Goal: Task Accomplishment & Management: Complete application form

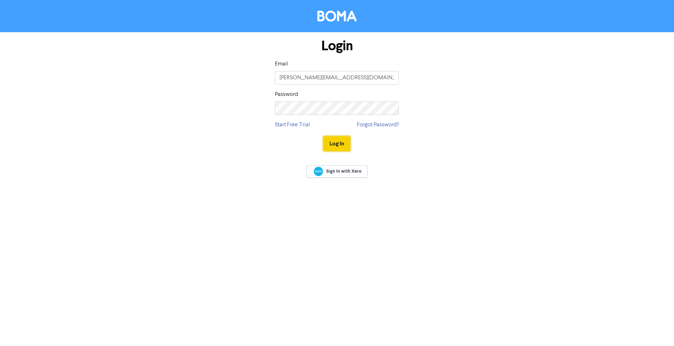
click at [333, 144] on button "Log In" at bounding box center [336, 143] width 27 height 15
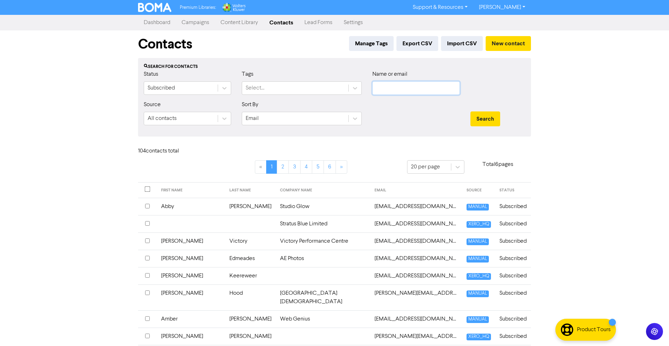
type input "[PERSON_NAME][EMAIL_ADDRESS][DOMAIN_NAME]"
click at [497, 42] on button "New contact" at bounding box center [507, 43] width 45 height 15
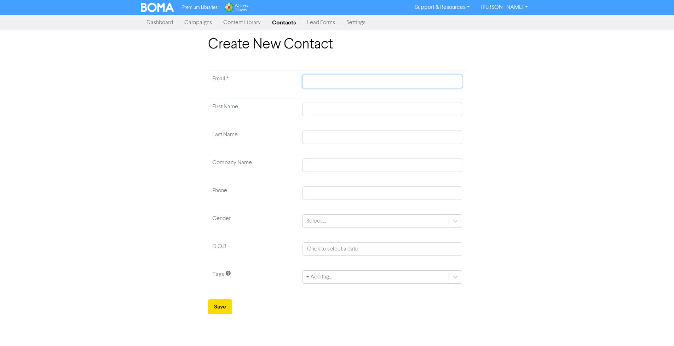
click at [328, 81] on input "text" at bounding box center [381, 81] width 159 height 13
type input "k"
type input "ku"
type input "kun"
type input "kunu"
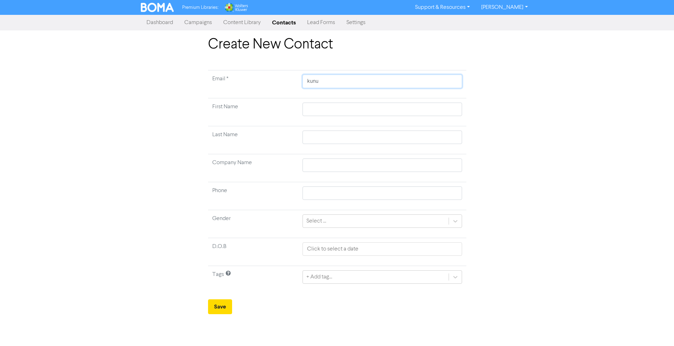
type input "kunul"
type input "kunulf"
type input "kunulfa"
type input "kunulfam"
type input "kunulfami"
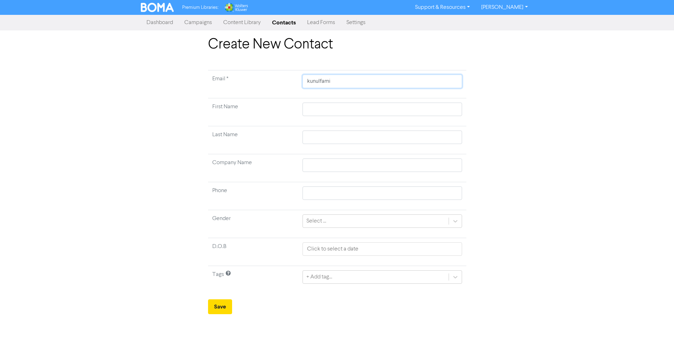
type input "kunulfamil"
type input "kunulfamil@"
type input "kunulfamil@g"
type input "kunulfamil@gm"
type input "kunulfamil@gma"
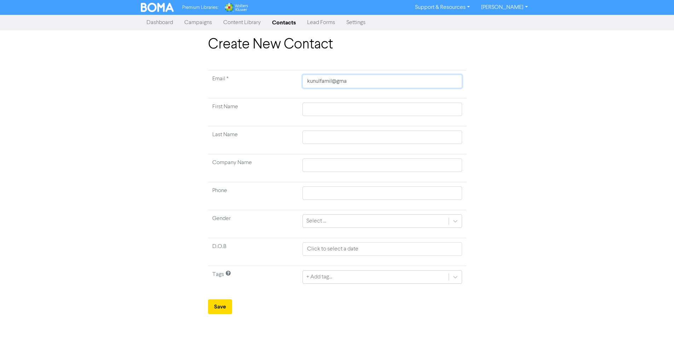
type input "kunulfamil@gmai"
type input "[EMAIL_ADDRESS]"
type input "[EMAIL_ADDRESS]."
type input "kunulfamil@gmail.c"
type input "[EMAIL_ADDRESS][DOMAIN_NAME]"
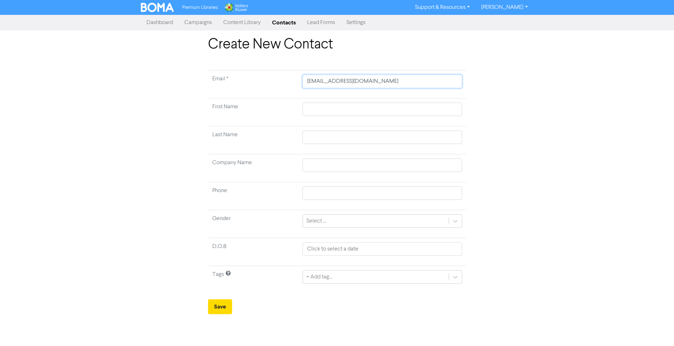
type input "[EMAIL_ADDRESS][DOMAIN_NAME]"
click at [325, 110] on input "text" at bounding box center [381, 109] width 159 height 13
type input "J"
type input "JP"
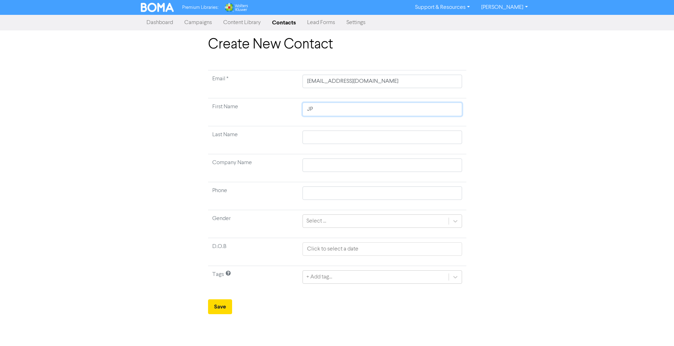
type input "JP"
click at [324, 134] on input "text" at bounding box center [381, 137] width 159 height 13
type input "C"
type input "Ca"
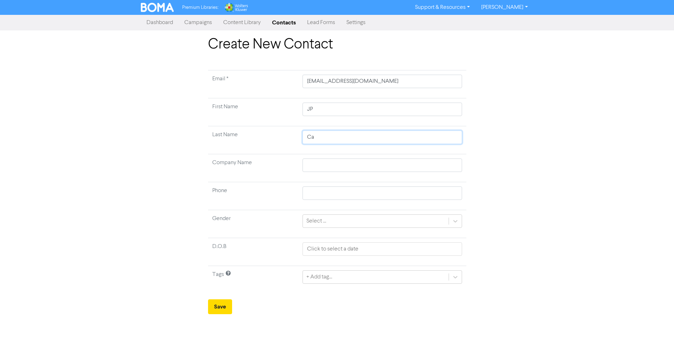
type input "Car"
type input "Card"
type input "[PERSON_NAME]"
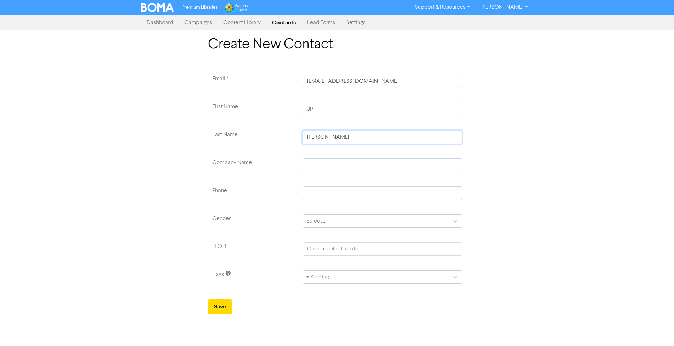
type input "[PERSON_NAME]"
type input "[PERSON_NAME] C"
type input "[PERSON_NAME] Ca"
type input "[PERSON_NAME] Can"
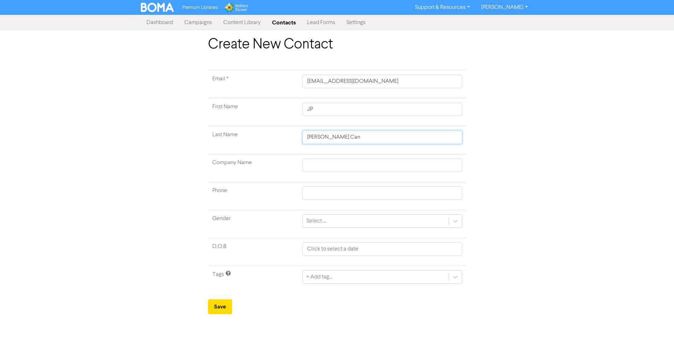
type input "[PERSON_NAME] Canc"
type input "[PERSON_NAME]"
type input "[PERSON_NAME] Cancin"
type input "[PERSON_NAME]"
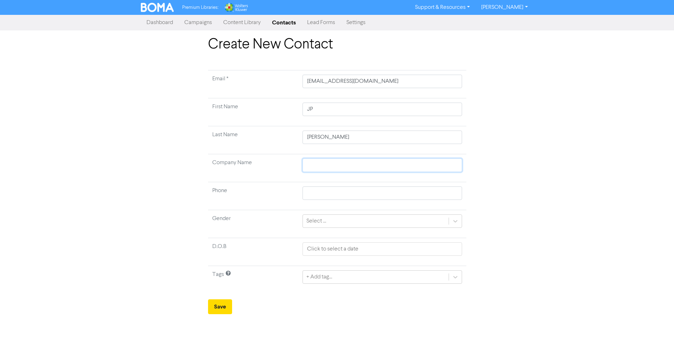
click at [316, 164] on input "text" at bounding box center [381, 165] width 159 height 13
type input "T"
type input "Th"
type input "The"
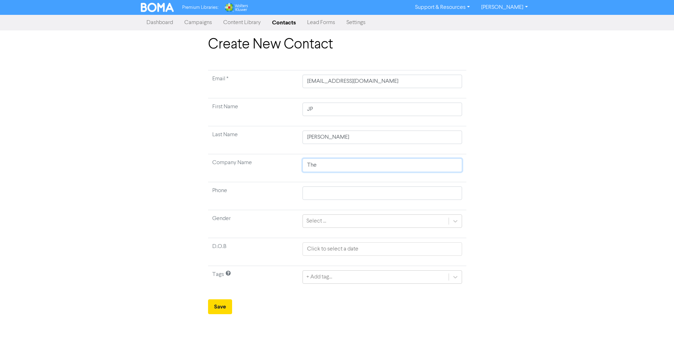
type input "The C"
type input "The Ch"
type input "The Chi"
type input "The Chil"
type input "The [GEOGRAPHIC_DATA]"
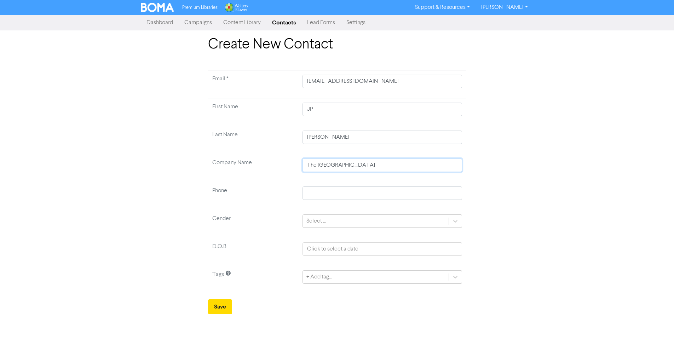
type input "The Chilea"
type input "The [DEMOGRAPHIC_DATA]"
type input "The [DEMOGRAPHIC_DATA] L"
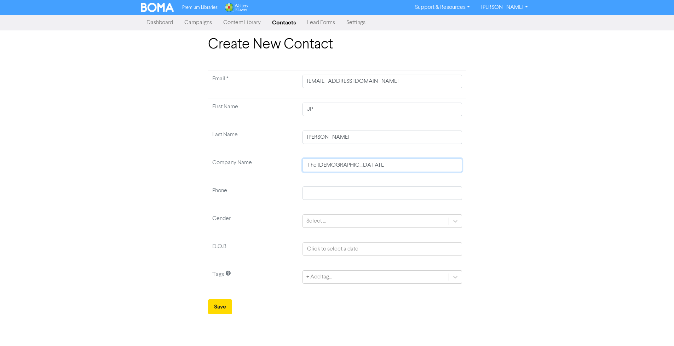
type input "The [DEMOGRAPHIC_DATA] Li"
type input "The [DEMOGRAPHIC_DATA] Lim"
type input "The [DEMOGRAPHIC_DATA] Limi"
type input "The Chileans Limit"
type input "The Chileans Limite"
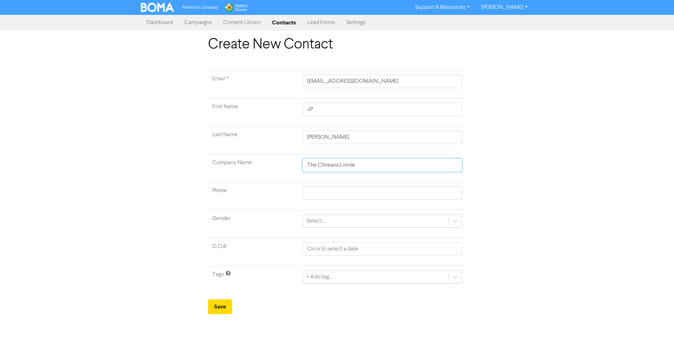
type input "The Chileans Limited"
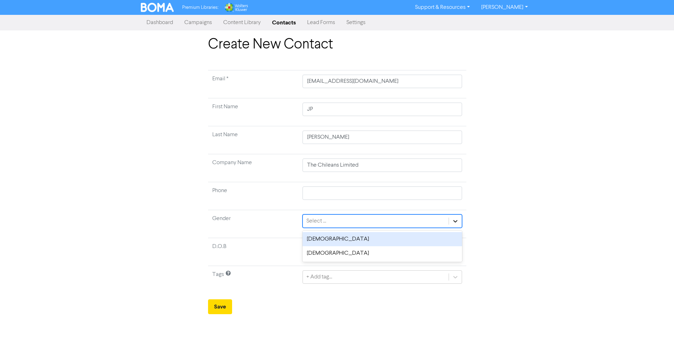
click at [460, 221] on div at bounding box center [455, 221] width 13 height 13
click at [356, 240] on div "[DEMOGRAPHIC_DATA]" at bounding box center [381, 239] width 159 height 14
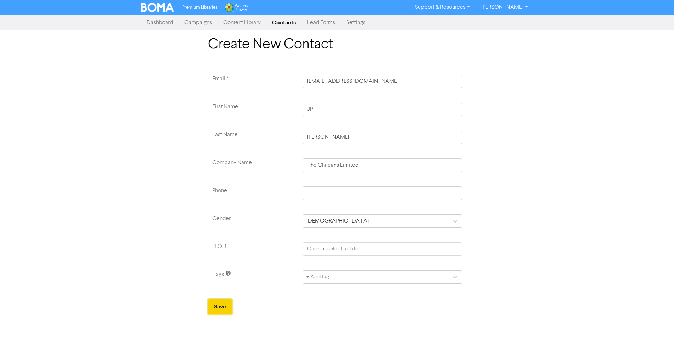
click at [216, 307] on button "Save" at bounding box center [220, 306] width 24 height 15
